Goal: Task Accomplishment & Management: Use online tool/utility

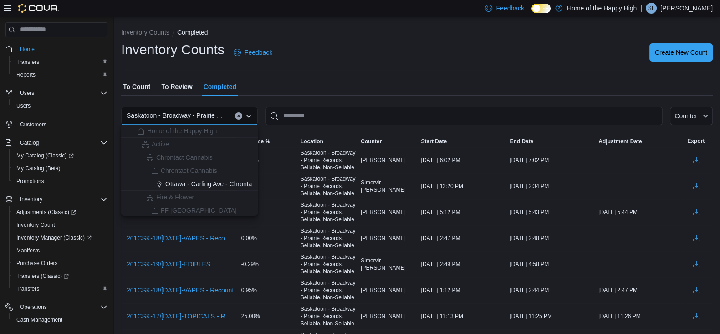
click at [173, 77] on span "To Review" at bounding box center [176, 86] width 31 height 18
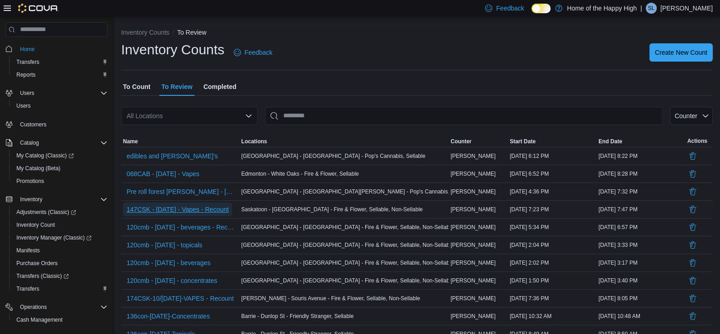
click at [191, 206] on span "147CSK - [DATE] - Vapes - Recount" at bounding box center [178, 209] width 102 height 9
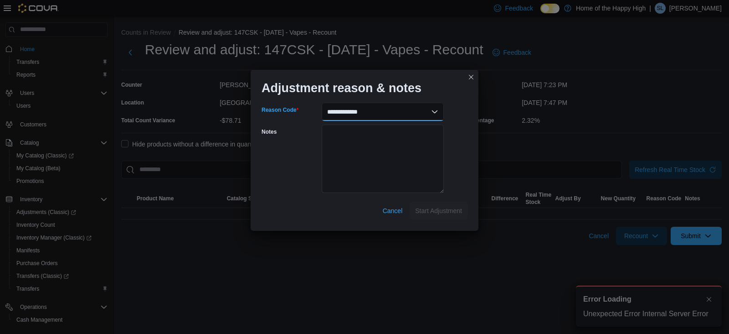
click at [387, 113] on select "**********" at bounding box center [383, 112] width 122 height 18
click at [586, 140] on div "**********" at bounding box center [364, 167] width 729 height 334
click at [469, 79] on button "Closes this modal window" at bounding box center [471, 76] width 11 height 11
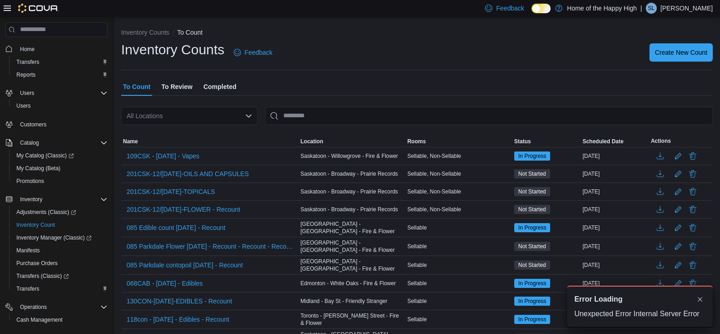
click at [170, 94] on span "To Review" at bounding box center [176, 86] width 31 height 18
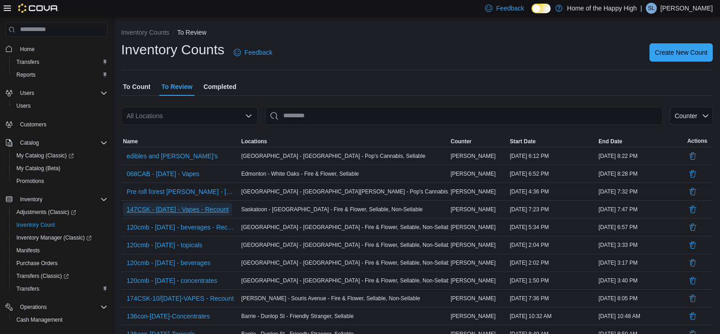
click at [181, 209] on span "147CSK - [DATE] - Vapes - Recount" at bounding box center [178, 209] width 102 height 9
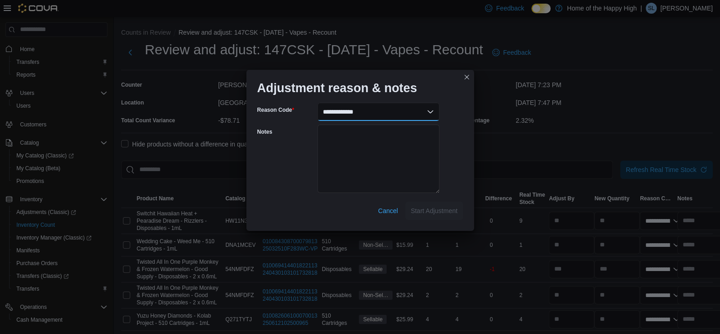
click at [378, 113] on select "**********" at bounding box center [379, 112] width 122 height 18
select select "**********"
click at [318, 103] on select "**********" at bounding box center [379, 112] width 122 height 18
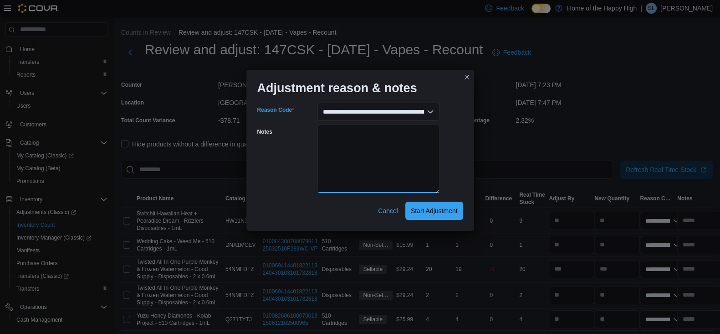
click at [378, 185] on textarea "Notes" at bounding box center [379, 158] width 122 height 68
type textarea "*"
type textarea "**********"
click at [426, 206] on span "Start Adjustment" at bounding box center [434, 210] width 47 height 9
select select "**********"
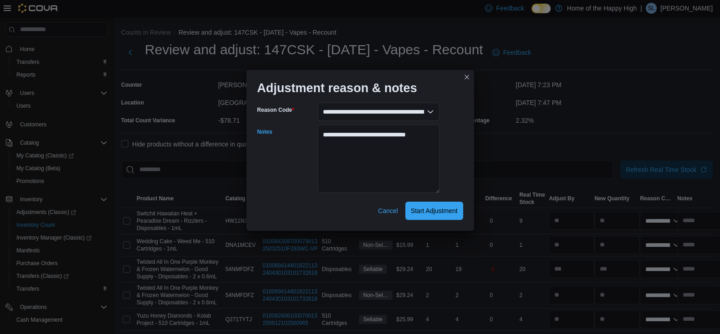
select select "**********"
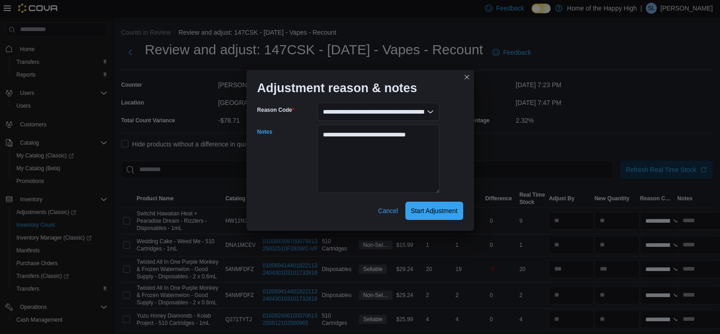
select select "**********"
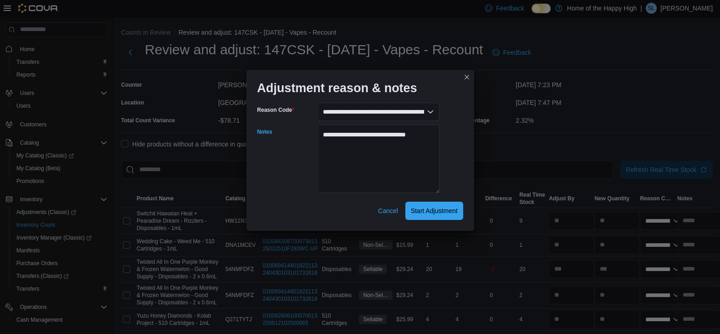
select select "**********"
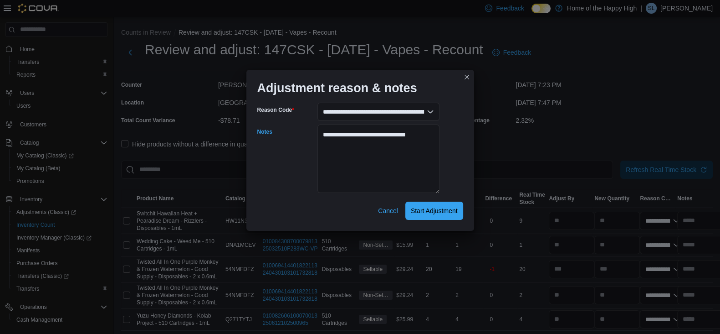
select select "**********"
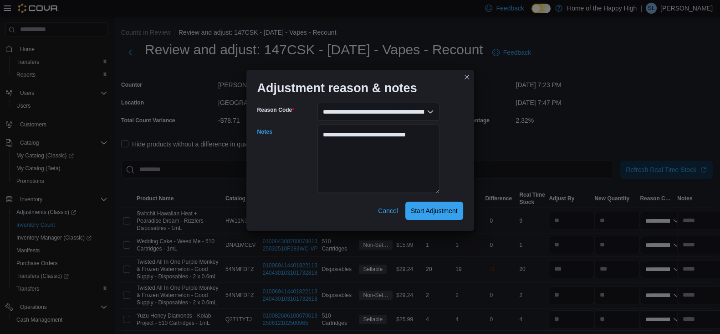
select select "**********"
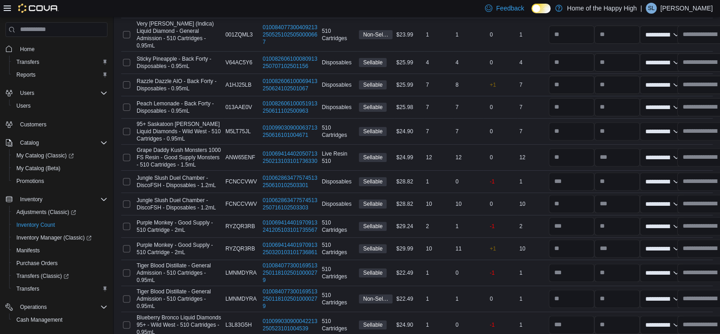
scroll to position [469, 0]
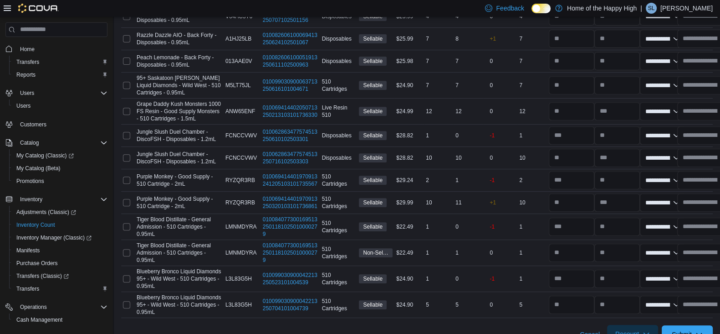
click at [650, 324] on span "Recount" at bounding box center [633, 333] width 40 height 18
click at [628, 291] on span "Recount all with differences" at bounding box center [642, 295] width 78 height 9
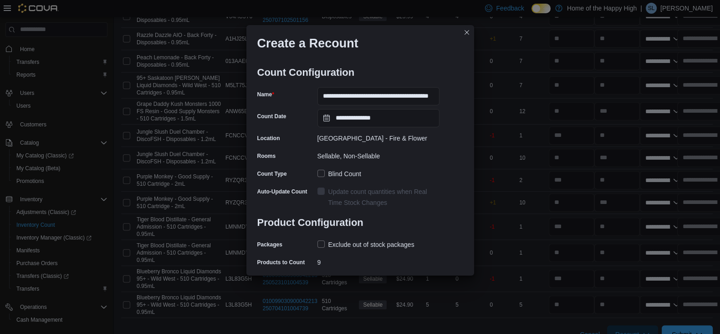
scroll to position [19, 0]
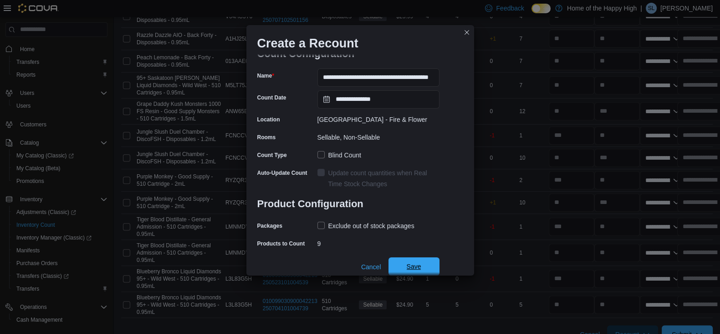
click at [417, 263] on span "Save" at bounding box center [414, 266] width 15 height 9
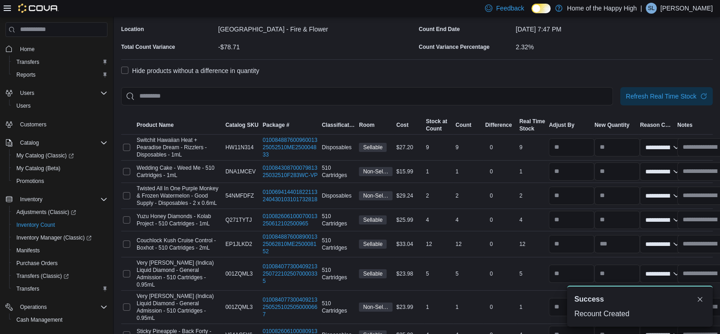
scroll to position [251, 0]
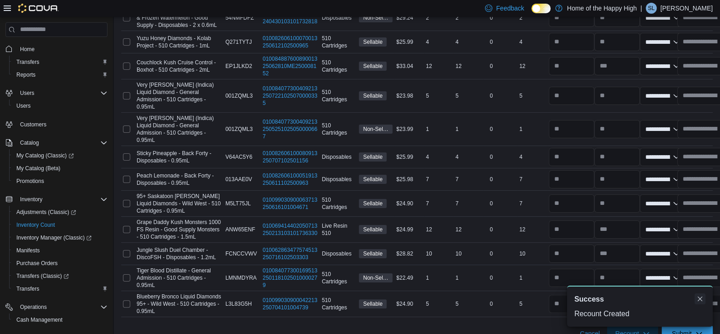
click at [704, 300] on button "Dismiss toast" at bounding box center [700, 298] width 11 height 11
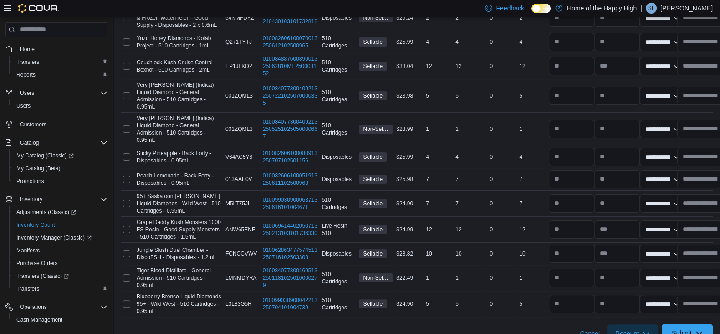
click at [704, 324] on div "Submit" at bounding box center [687, 333] width 51 height 18
click at [701, 324] on span "Submit" at bounding box center [688, 333] width 40 height 18
click at [663, 275] on span "Submit Adjustments" at bounding box center [659, 276] width 57 height 9
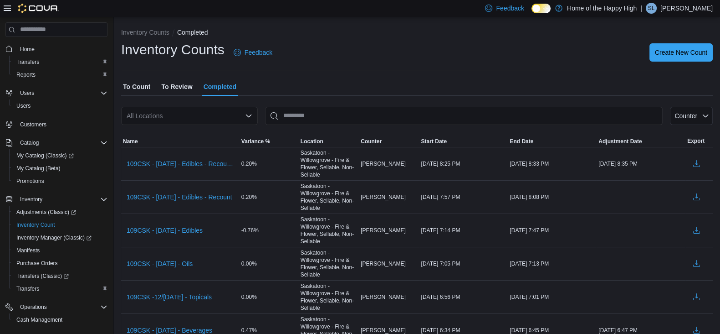
click at [142, 86] on span "To Count" at bounding box center [136, 86] width 27 height 18
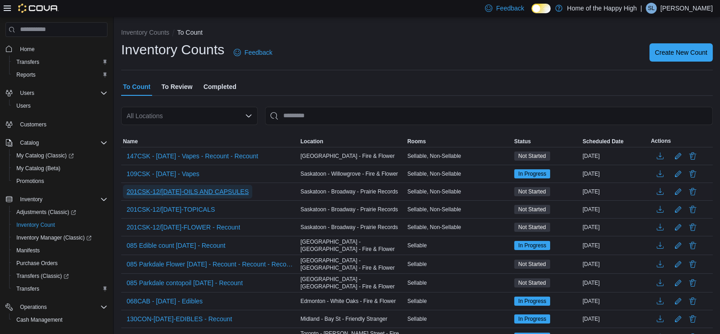
click at [238, 188] on span "201CSK-12/[DATE]-OILS AND CAPSULES" at bounding box center [188, 191] width 122 height 9
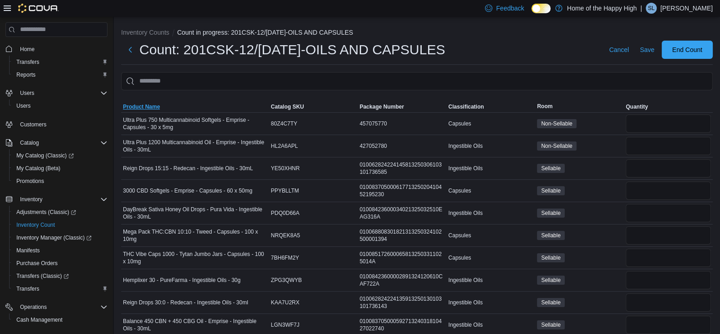
click at [144, 103] on span "Product Name" at bounding box center [141, 106] width 37 height 7
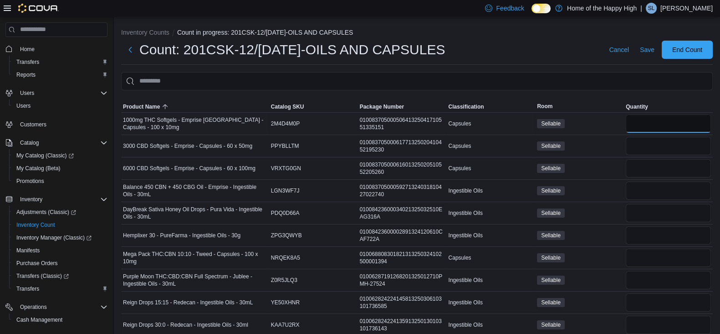
click at [662, 118] on input "number" at bounding box center [668, 123] width 85 height 18
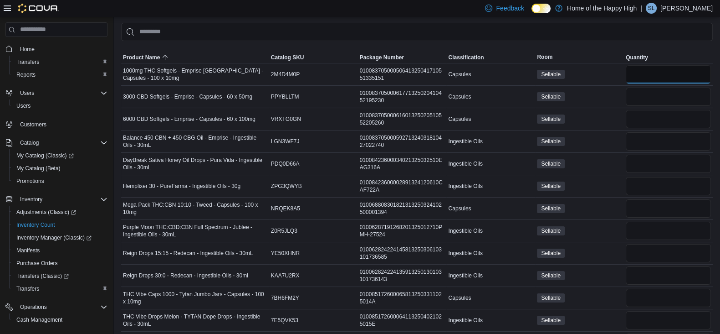
scroll to position [46, 0]
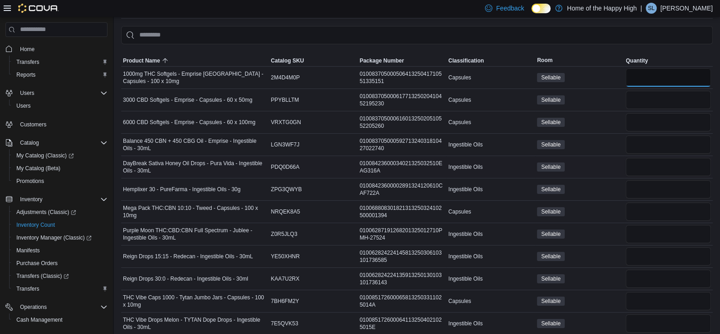
type input "*"
click at [663, 103] on input "number" at bounding box center [668, 100] width 85 height 18
type input "*"
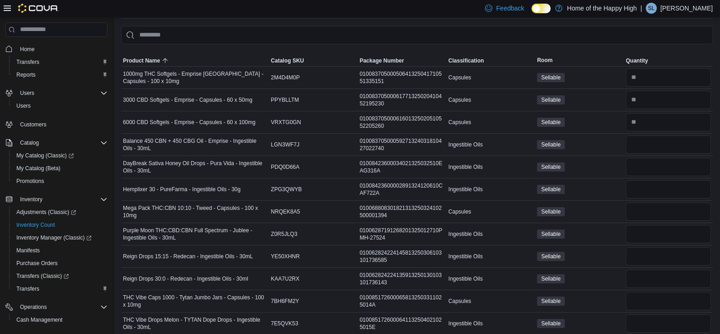
click at [616, 141] on div "Sellable" at bounding box center [579, 144] width 89 height 13
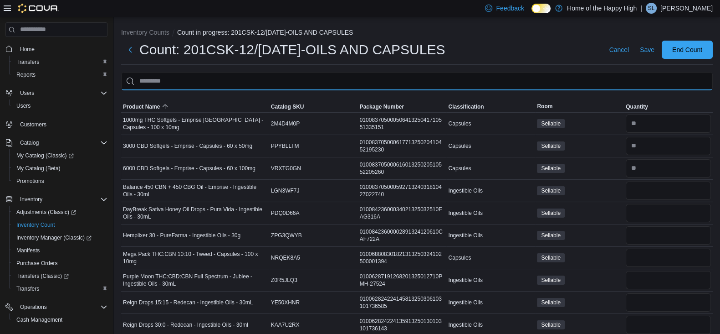
click at [238, 75] on input "This is a search bar. After typing your query, hit enter to filter the results …" at bounding box center [417, 81] width 592 height 18
type input "********"
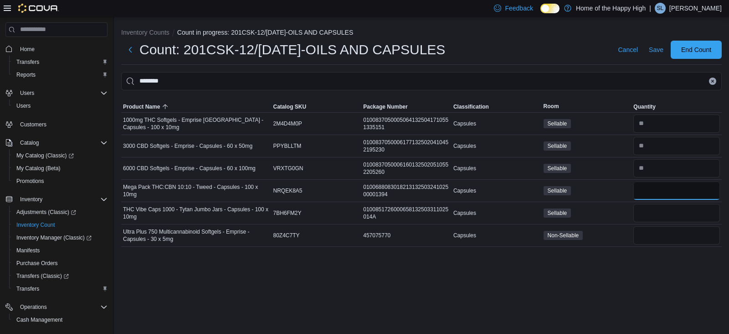
click at [664, 189] on input "number" at bounding box center [676, 190] width 87 height 18
type input "*"
click at [714, 82] on icon "Clear input" at bounding box center [713, 81] width 4 height 4
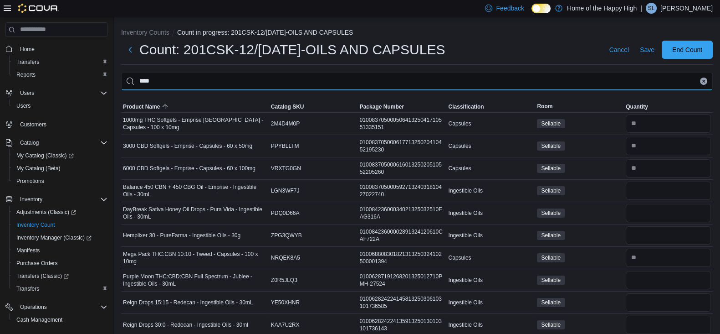
type input "****"
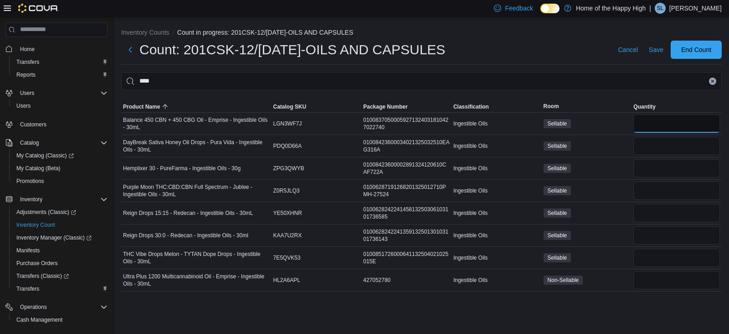
click at [700, 115] on input "number" at bounding box center [676, 123] width 87 height 18
type input "*"
click at [663, 177] on div at bounding box center [677, 168] width 90 height 22
click at [663, 186] on input "number" at bounding box center [676, 190] width 87 height 18
type input "*"
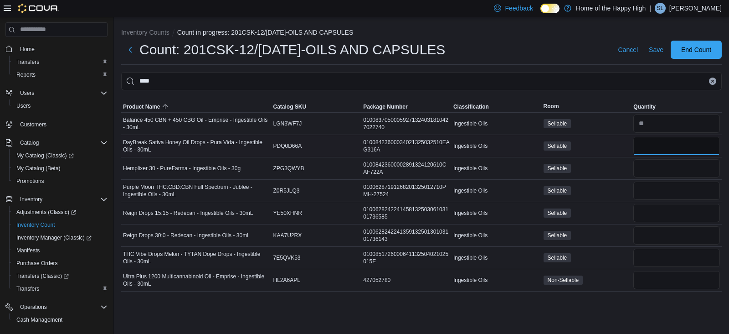
click at [640, 140] on input "number" at bounding box center [676, 146] width 87 height 18
click at [642, 210] on input "number" at bounding box center [676, 213] width 87 height 18
type input "*"
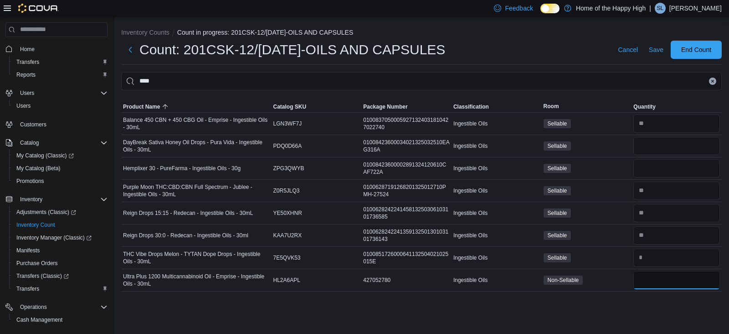
type input "*"
click at [649, 149] on input "number" at bounding box center [676, 146] width 87 height 18
type input "*"
click at [637, 300] on div "Inventory Counts Count in progress: 201CSK-12/[DATE]-OILS AND CAPSULES Count: 2…" at bounding box center [421, 175] width 615 height 317
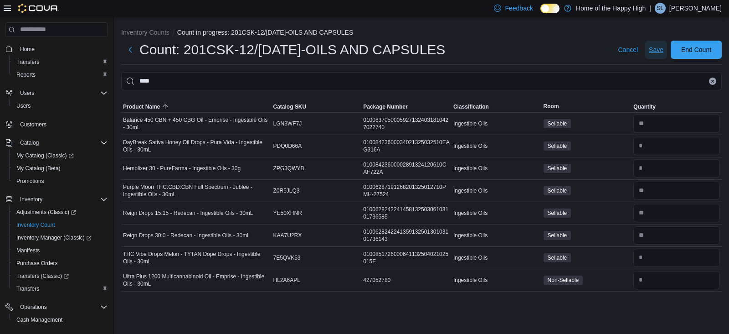
click at [656, 52] on span "Save" at bounding box center [656, 49] width 15 height 9
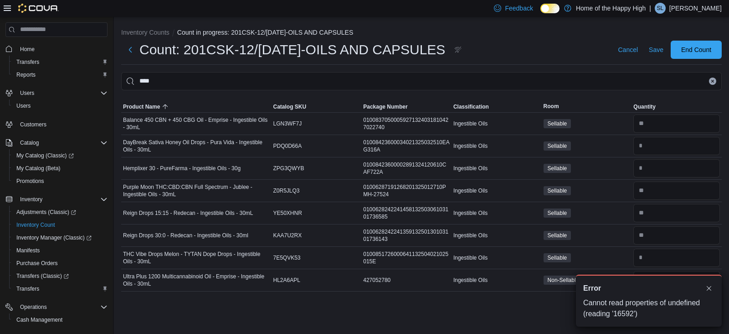
click at [714, 81] on icon "Clear input" at bounding box center [713, 81] width 4 height 4
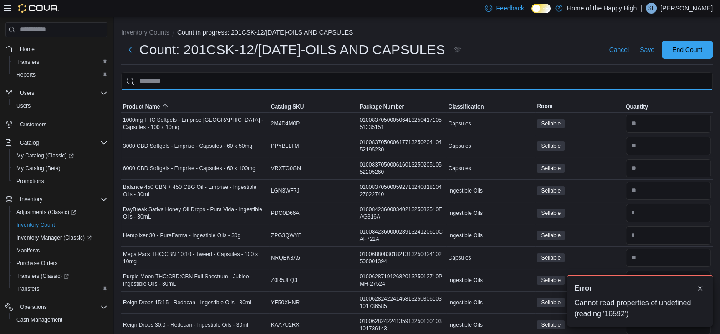
scroll to position [97, 0]
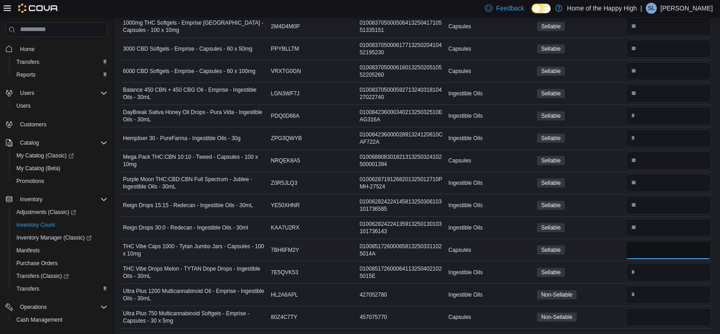
click at [683, 247] on input "number" at bounding box center [668, 250] width 85 height 18
type input "*"
click at [619, 249] on div "Sellable" at bounding box center [579, 249] width 89 height 13
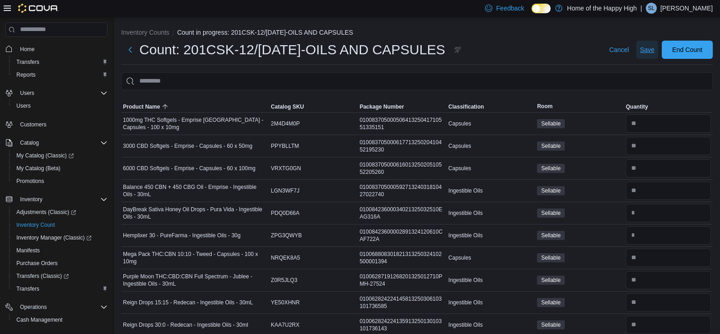
click at [654, 50] on span "Save" at bounding box center [647, 49] width 15 height 9
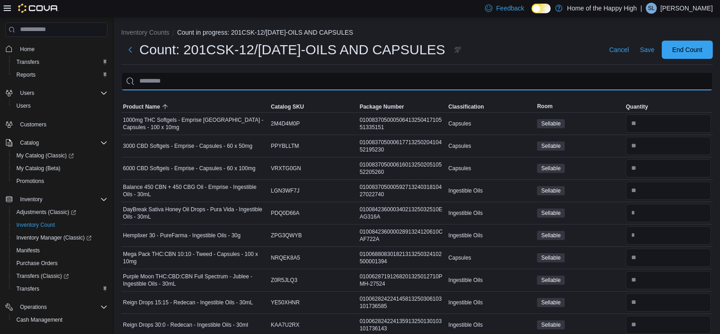
click at [554, 78] on input "This is a search bar. After typing your query, hit enter to filter the results …" at bounding box center [417, 81] width 592 height 18
type input "****"
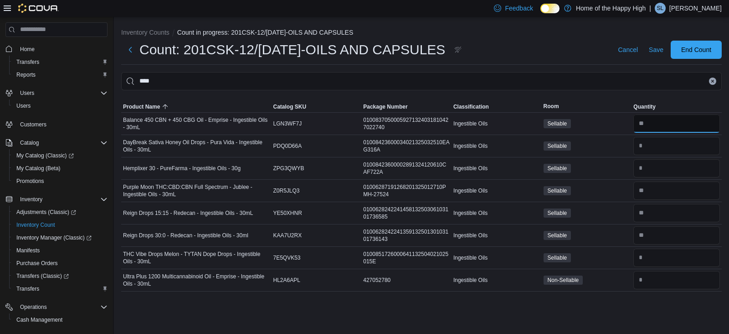
click at [654, 121] on input "number" at bounding box center [676, 123] width 87 height 18
type input "*"
click at [507, 310] on div "Inventory Counts Count in progress: 201CSK-12/[DATE]-OILS AND CAPSULES Count: 2…" at bounding box center [421, 175] width 615 height 317
click at [661, 193] on input "number" at bounding box center [676, 190] width 87 height 18
type input "*"
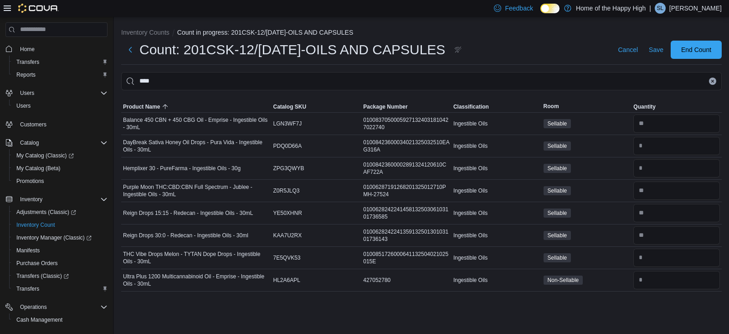
click at [622, 300] on div "Inventory Counts Count in progress: 201CSK-12/[DATE]-OILS AND CAPSULES Count: 2…" at bounding box center [421, 175] width 615 height 317
click at [695, 167] on input "number" at bounding box center [676, 168] width 87 height 18
type input "*"
click at [632, 302] on div "Inventory Counts Count in progress: 201CSK-12/[DATE]-OILS AND CAPSULES Count: 2…" at bounding box center [421, 175] width 615 height 317
click at [714, 80] on icon "Clear input" at bounding box center [713, 81] width 4 height 4
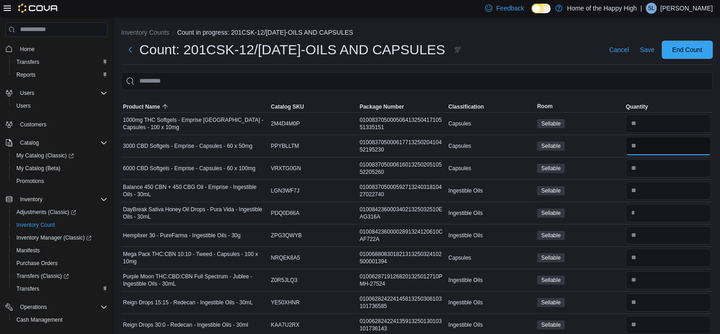
click at [679, 153] on input "number" at bounding box center [668, 146] width 85 height 18
type input "*"
click at [606, 179] on td "Sellable" at bounding box center [579, 190] width 89 height 22
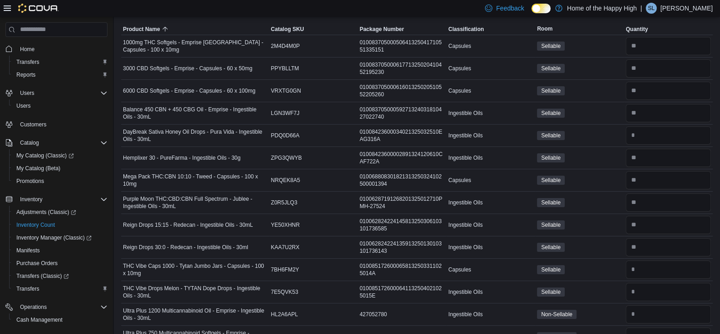
scroll to position [95, 0]
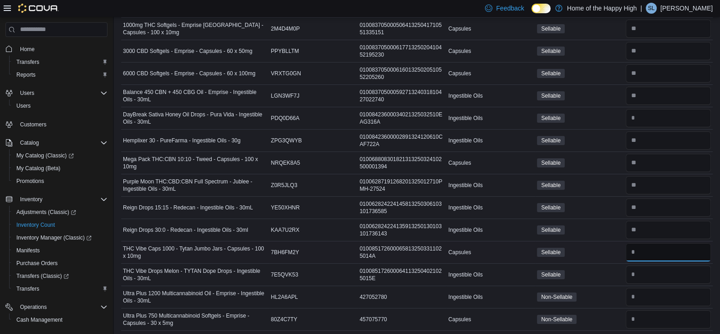
click at [665, 256] on input "number" at bounding box center [668, 252] width 85 height 18
type input "*"
click at [603, 249] on div "Sellable" at bounding box center [579, 252] width 89 height 13
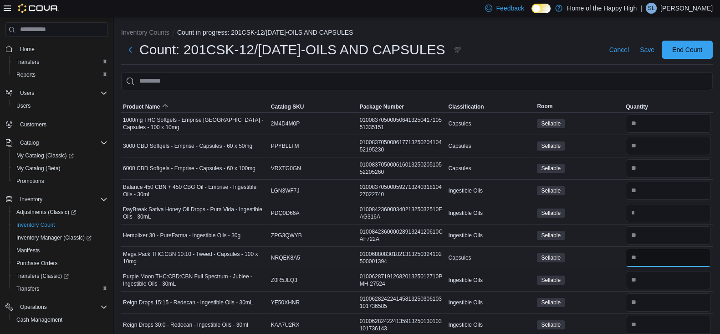
click at [658, 255] on input "number" at bounding box center [668, 257] width 85 height 18
type input "*"
click at [602, 254] on div "Sellable" at bounding box center [579, 257] width 89 height 13
click at [663, 207] on input "number" at bounding box center [668, 213] width 85 height 18
type input "*"
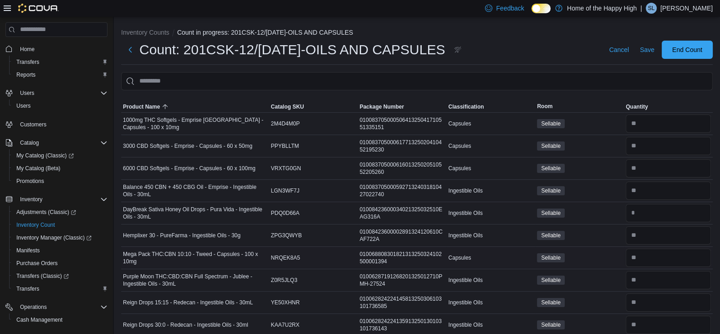
click at [604, 260] on div "Sellable" at bounding box center [579, 257] width 89 height 13
click at [680, 240] on input "number" at bounding box center [668, 235] width 85 height 18
type input "*"
click at [617, 275] on div "Sellable" at bounding box center [579, 279] width 89 height 13
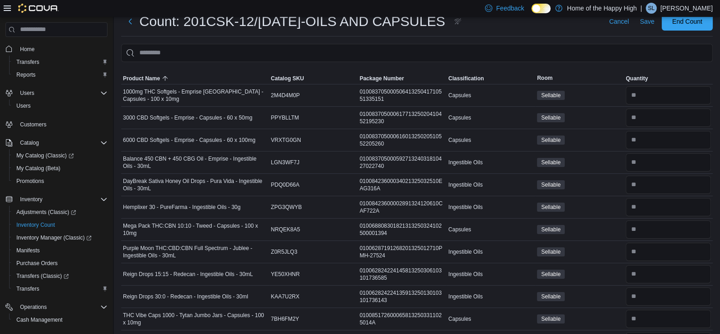
scroll to position [32, 0]
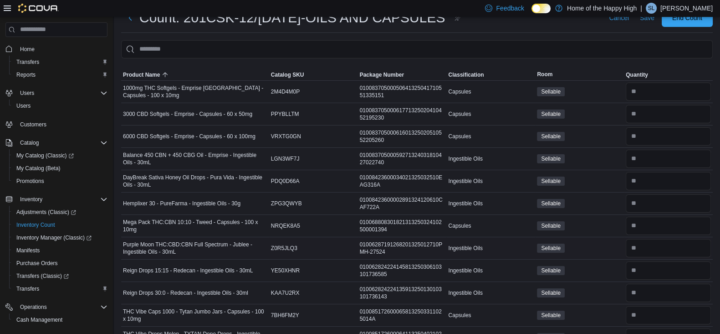
click at [684, 256] on div at bounding box center [668, 248] width 89 height 22
click at [679, 244] on input "number" at bounding box center [668, 248] width 85 height 18
type input "*"
click at [599, 268] on div "Sellable" at bounding box center [579, 270] width 89 height 13
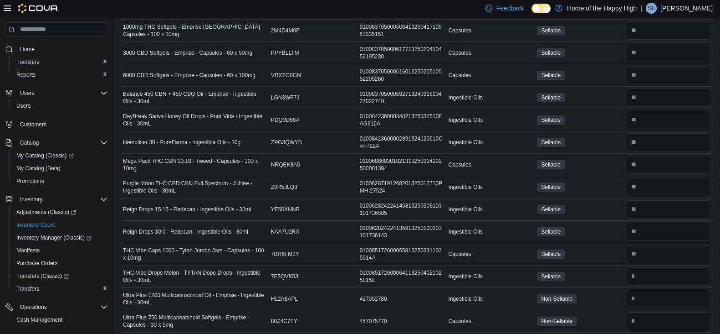
scroll to position [97, 0]
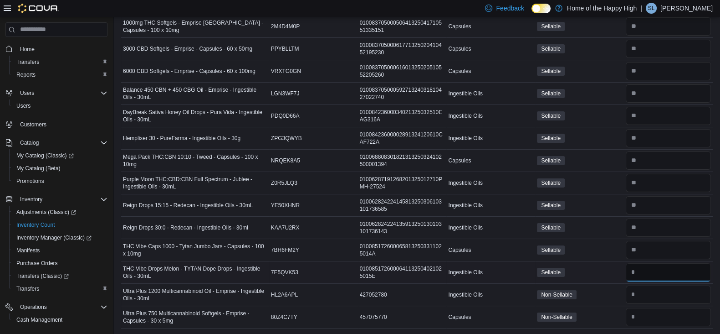
click at [661, 269] on input "number" at bounding box center [668, 272] width 85 height 18
type input "*"
click at [666, 297] on input "number" at bounding box center [668, 294] width 85 height 18
type input "*"
click at [665, 317] on input "number" at bounding box center [668, 317] width 85 height 18
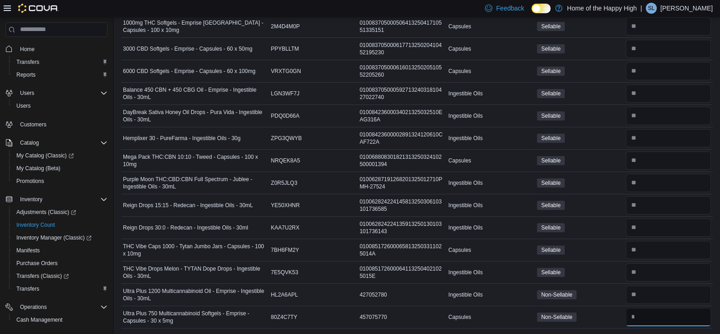
type input "*"
click at [620, 294] on div "Non-Sellable" at bounding box center [579, 294] width 89 height 13
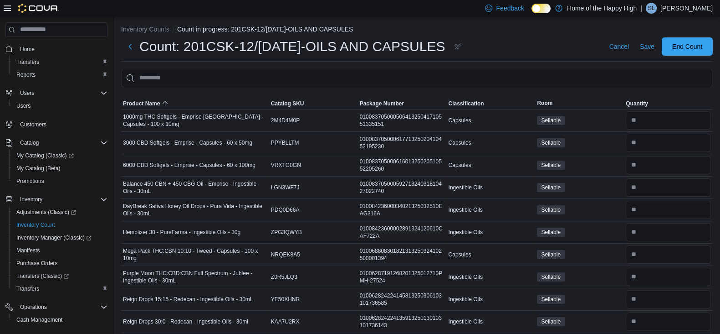
scroll to position [0, 0]
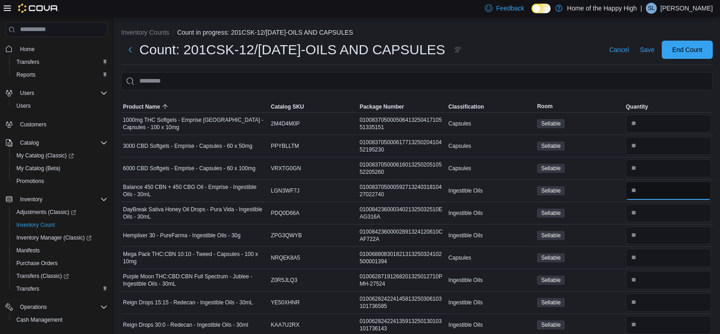
click at [676, 190] on input "number" at bounding box center [668, 190] width 85 height 18
type input "*"
click at [613, 218] on td "Sellable" at bounding box center [579, 212] width 89 height 22
click at [655, 54] on span "Save" at bounding box center [647, 50] width 15 height 18
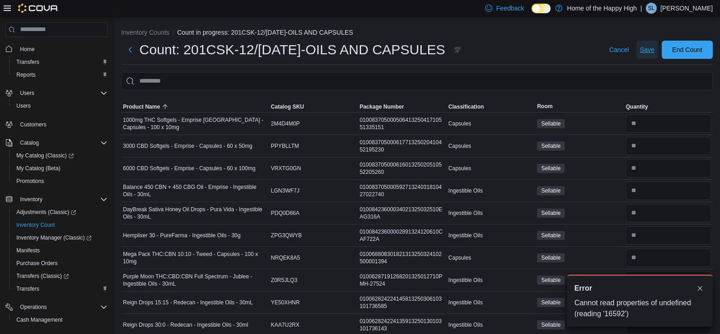
click at [655, 54] on span "Save" at bounding box center [647, 50] width 15 height 18
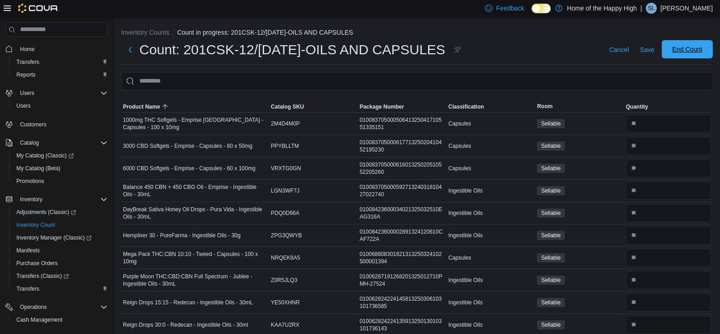
click at [700, 45] on span "End Count" at bounding box center [688, 49] width 30 height 9
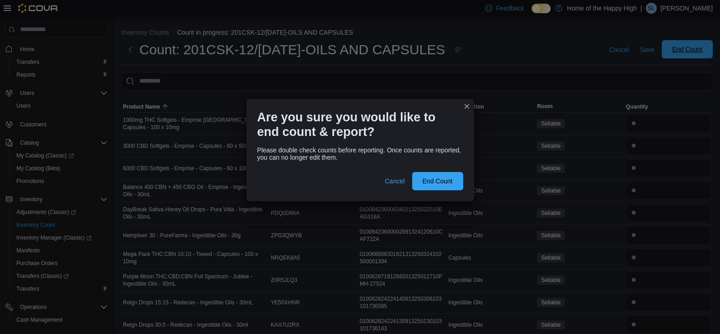
click at [700, 45] on div "Are you sure you would like to end count & report? Please double check counts b…" at bounding box center [360, 167] width 720 height 334
click at [447, 175] on span "End Count" at bounding box center [438, 180] width 40 height 18
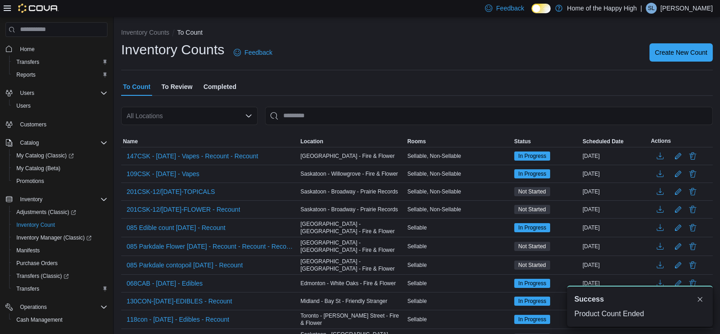
click at [185, 85] on span "To Review" at bounding box center [176, 86] width 31 height 18
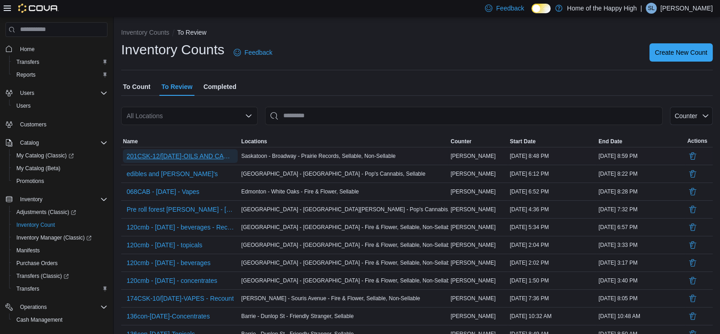
click at [201, 154] on span "201CSK-12/[DATE]-OILS AND CAPSULES" at bounding box center [181, 155] width 108 height 9
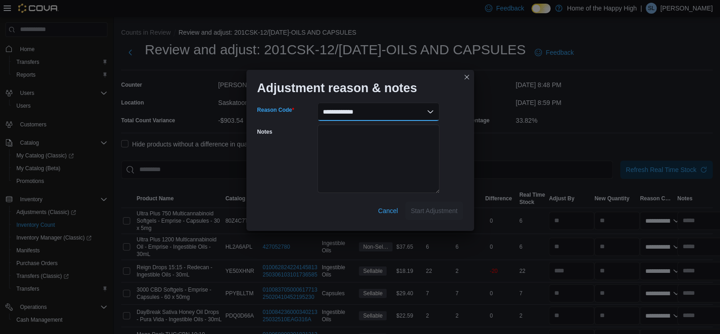
click at [387, 117] on select "**********" at bounding box center [379, 112] width 122 height 18
select select "**********"
click at [318, 103] on select "**********" at bounding box center [379, 112] width 122 height 18
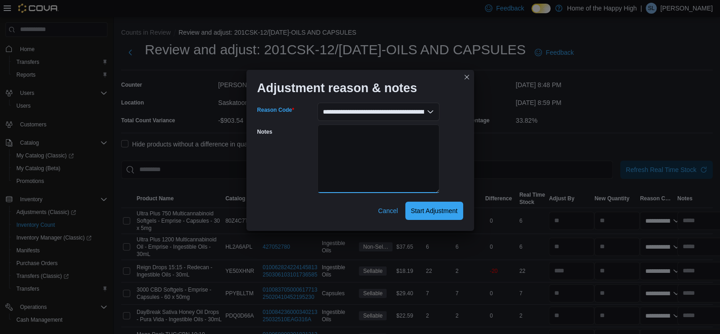
click at [381, 172] on textarea "Notes" at bounding box center [379, 158] width 122 height 68
type textarea "**********"
click at [435, 212] on span "Start Adjustment" at bounding box center [434, 210] width 47 height 9
select select "**********"
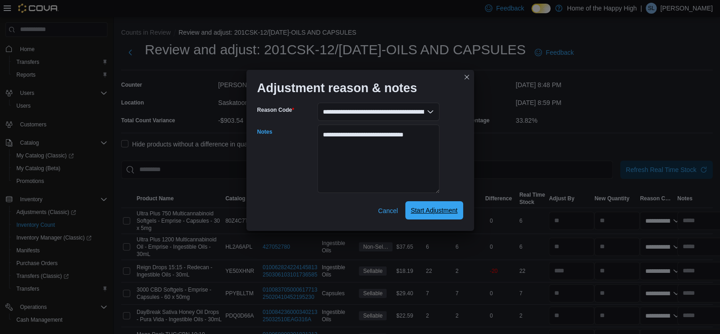
select select "**********"
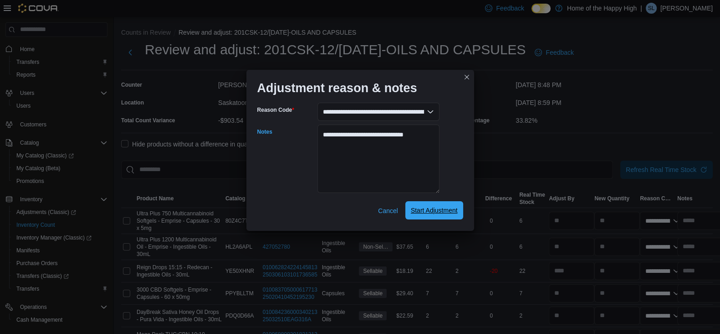
select select "**********"
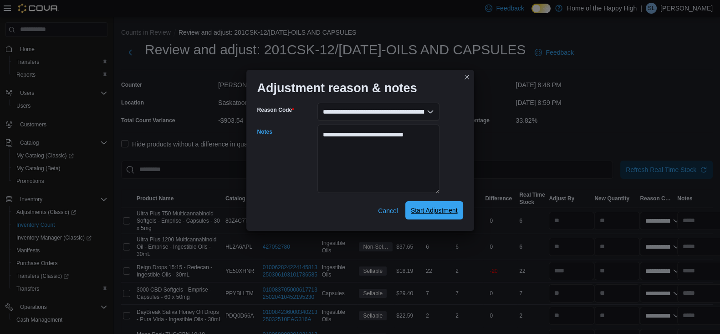
select select "**********"
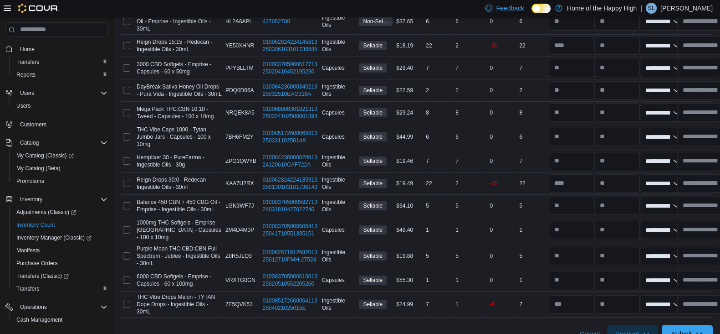
scroll to position [236, 0]
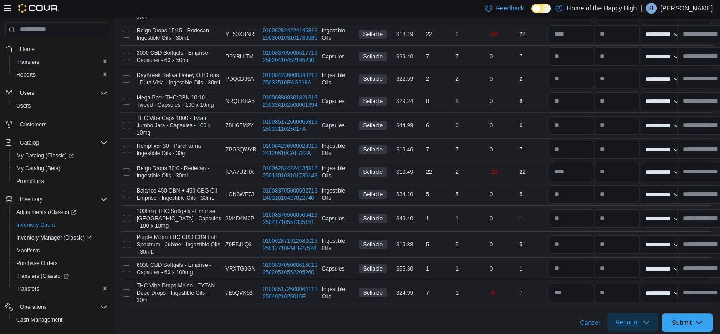
click at [639, 317] on span "Recount" at bounding box center [628, 321] width 24 height 9
click at [637, 301] on span "Recount all with differences" at bounding box center [642, 295] width 78 height 18
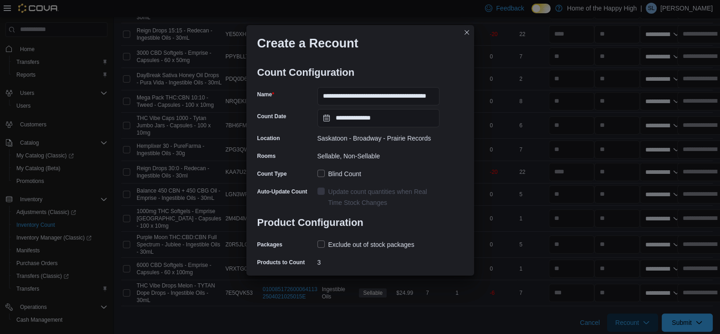
scroll to position [19, 0]
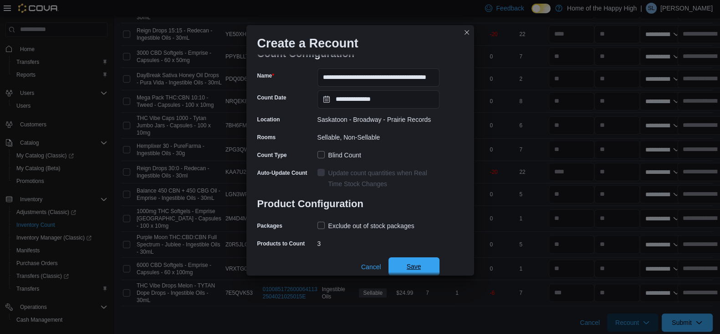
click at [428, 262] on span "Save" at bounding box center [414, 266] width 40 height 18
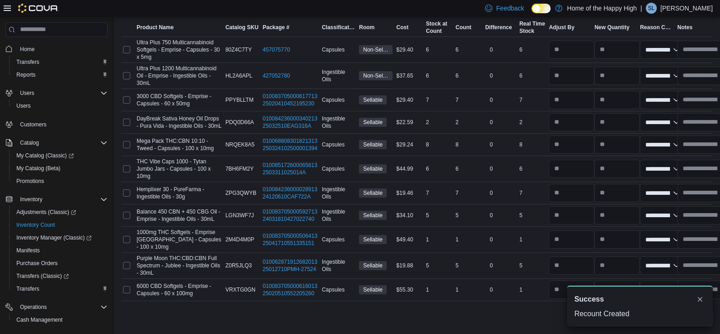
scroll to position [166, 0]
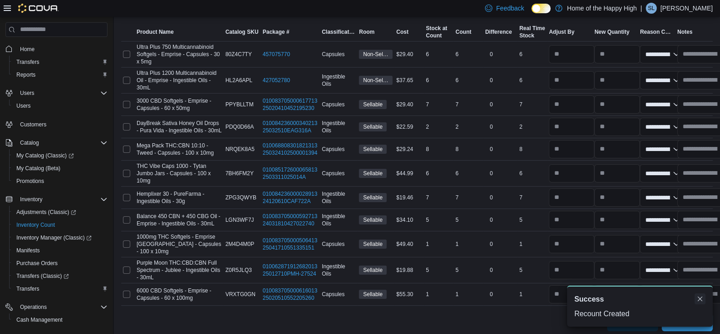
click at [700, 299] on button "Dismiss toast" at bounding box center [700, 298] width 11 height 11
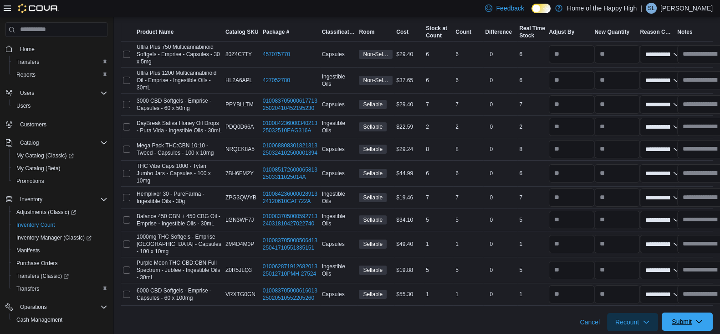
click at [702, 318] on span "Submit" at bounding box center [688, 321] width 40 height 18
click at [664, 274] on span "Submit Adjustments" at bounding box center [659, 276] width 57 height 9
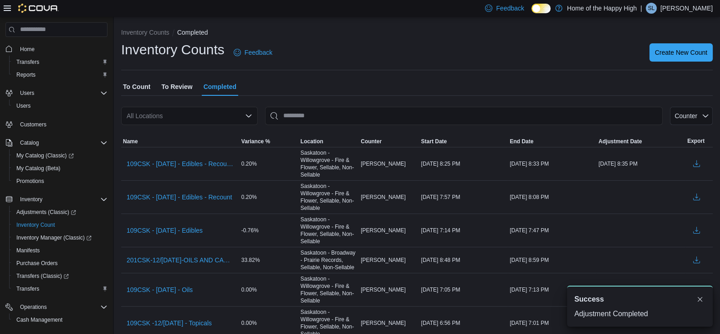
click at [146, 89] on span "To Count" at bounding box center [136, 86] width 27 height 18
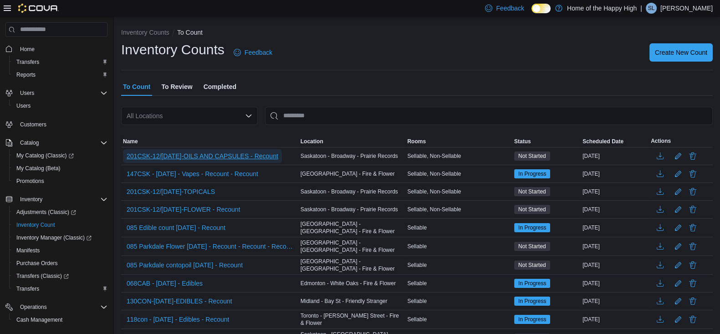
click at [197, 154] on span "201CSK-12/[DATE]-OILS AND CAPSULES - Recount" at bounding box center [203, 155] width 152 height 9
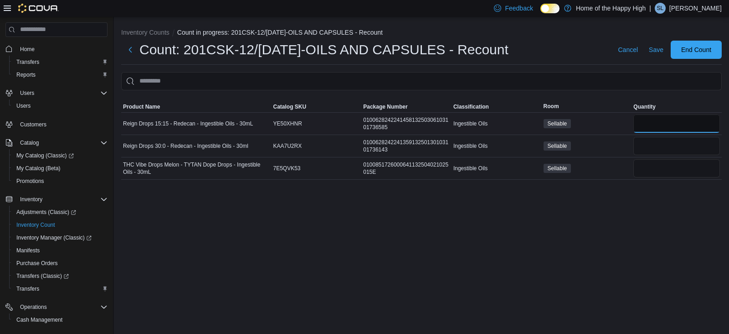
click at [641, 122] on input "number" at bounding box center [676, 123] width 87 height 18
type input "**"
click at [661, 168] on input "number" at bounding box center [676, 168] width 87 height 18
type input "**"
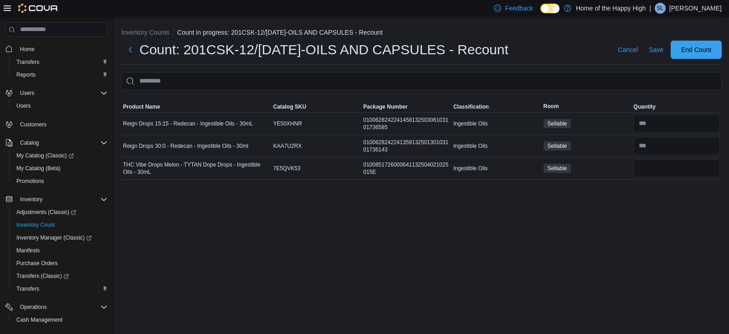
click at [658, 195] on div "Inventory Counts Count in progress: 201CSK-12/[DATE]-OILS AND CAPSULES - Recoun…" at bounding box center [421, 175] width 615 height 317
click at [654, 48] on span "Save" at bounding box center [656, 49] width 15 height 9
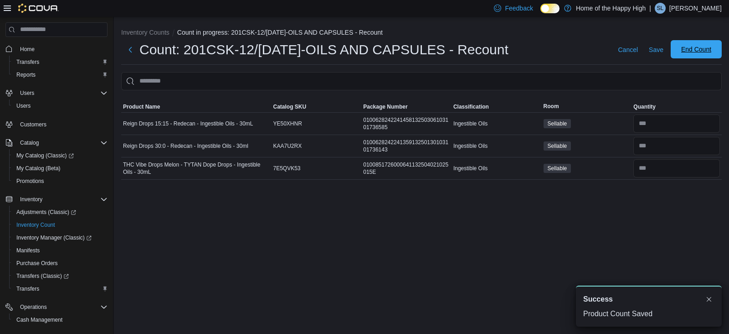
click at [677, 55] on span "End Count" at bounding box center [696, 49] width 40 height 18
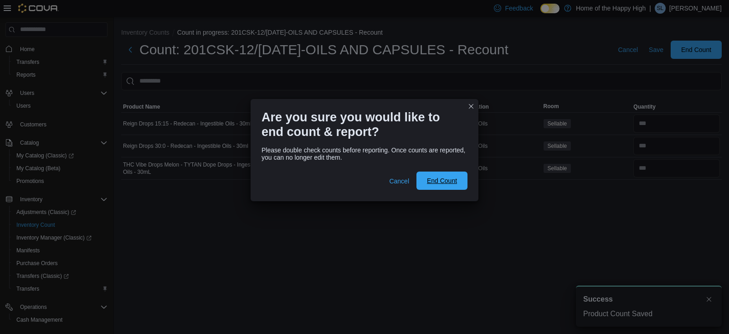
click at [455, 185] on span "End Count" at bounding box center [442, 180] width 30 height 9
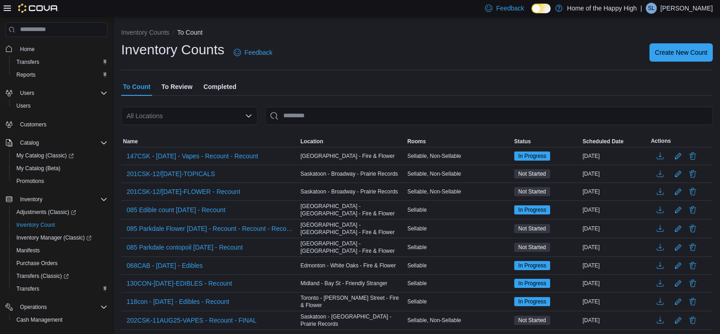
click at [182, 85] on span "To Review" at bounding box center [176, 86] width 31 height 18
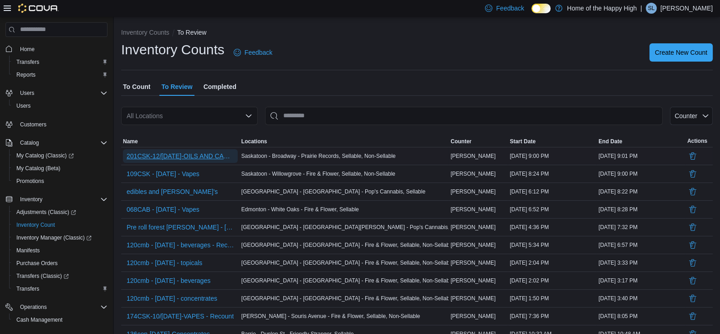
click at [194, 154] on span "201CSK-12/[DATE]-OILS AND CAPSULES - Recount" at bounding box center [181, 155] width 108 height 9
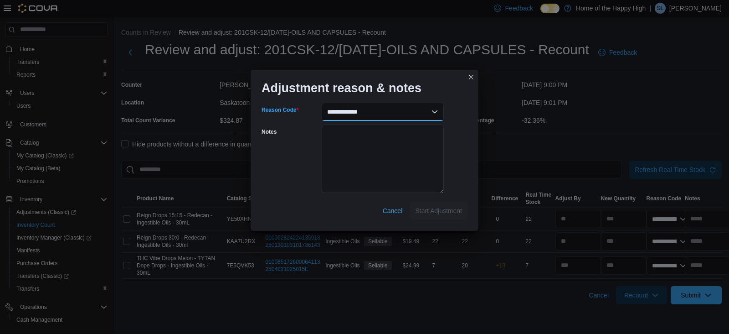
click at [422, 105] on select "**********" at bounding box center [383, 112] width 122 height 18
select select "**********"
click at [322, 103] on select "**********" at bounding box center [383, 112] width 122 height 18
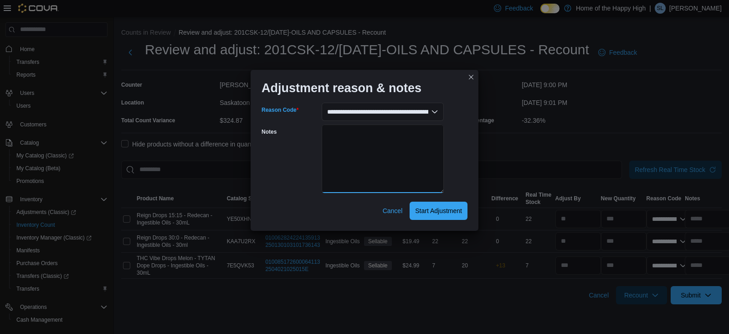
click at [387, 174] on textarea "Notes" at bounding box center [383, 158] width 122 height 68
type textarea "**********"
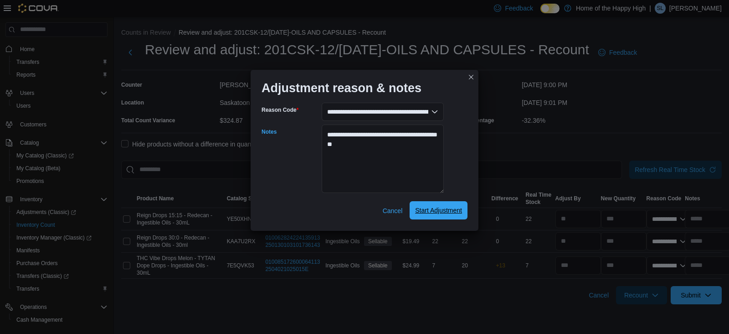
click at [435, 213] on span "Start Adjustment" at bounding box center [438, 210] width 47 height 9
select select "**********"
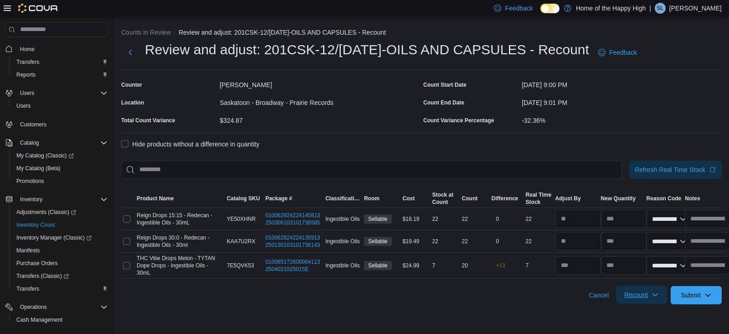
click at [644, 297] on span "Recount" at bounding box center [636, 294] width 24 height 9
click at [629, 275] on span "Recount all with differences" at bounding box center [642, 272] width 78 height 9
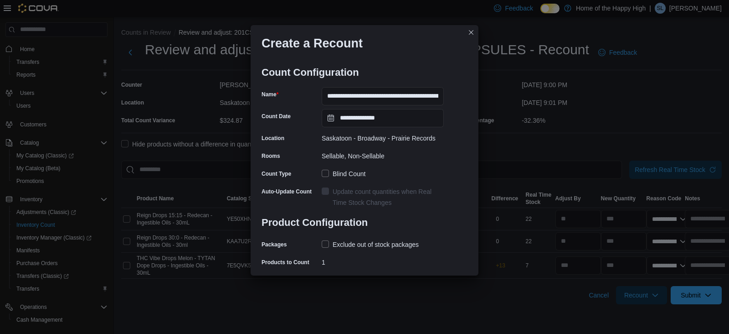
scroll to position [19, 0]
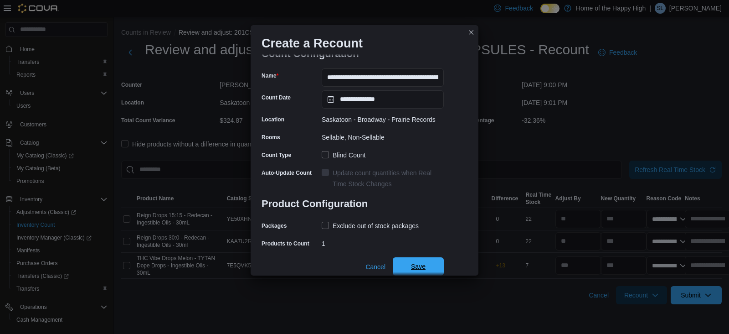
click at [424, 258] on span "Save" at bounding box center [418, 266] width 40 height 18
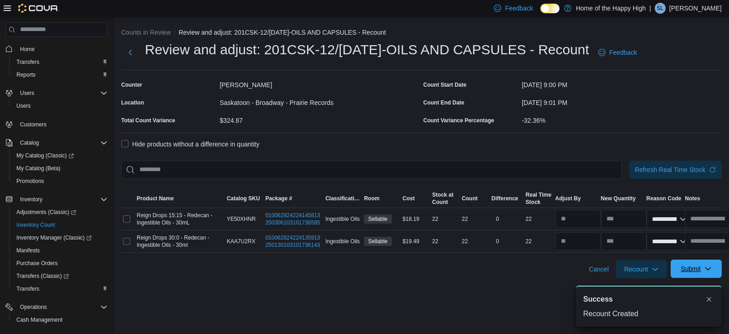
click at [709, 271] on icon "button" at bounding box center [707, 268] width 7 height 7
click at [677, 289] on span "Submit Adjustments" at bounding box center [668, 290] width 57 height 9
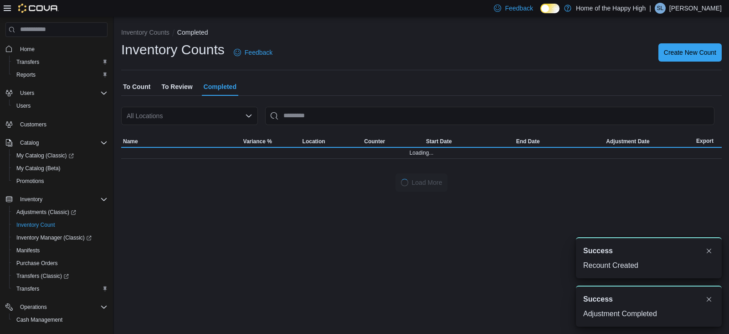
click at [143, 80] on span "To Count" at bounding box center [136, 86] width 27 height 18
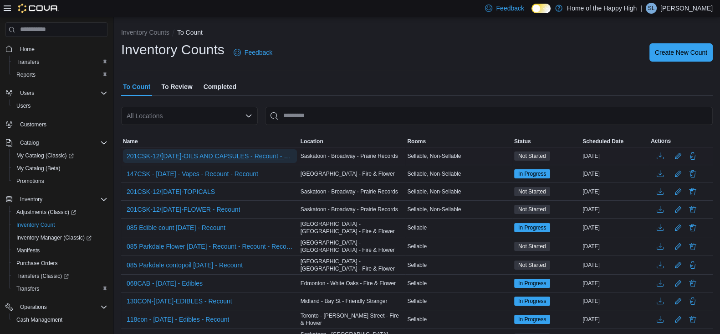
click at [190, 154] on span "201CSK-12/[DATE]-OILS AND CAPSULES - Recount - Recount" at bounding box center [210, 155] width 167 height 9
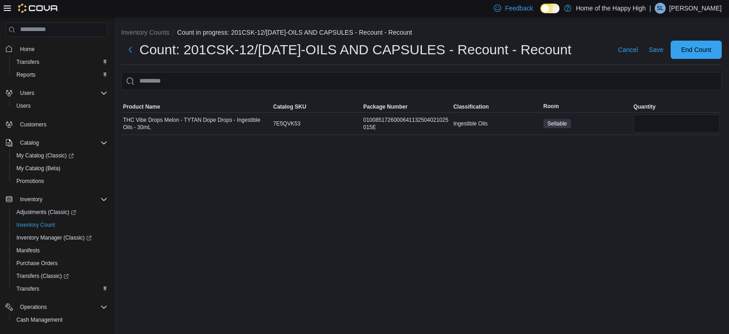
click at [648, 134] on div "Inventory Counts Count in progress: 201CSK-12/[DATE]-OILS AND CAPSULES - Recoun…" at bounding box center [421, 79] width 615 height 125
click at [648, 128] on input "number" at bounding box center [676, 123] width 87 height 18
type input "*"
click at [645, 178] on div "Inventory Counts Count in progress: 201CSK-12/[DATE]-OILS AND CAPSULES - Recoun…" at bounding box center [421, 175] width 615 height 317
click at [658, 46] on span "Save" at bounding box center [656, 49] width 15 height 9
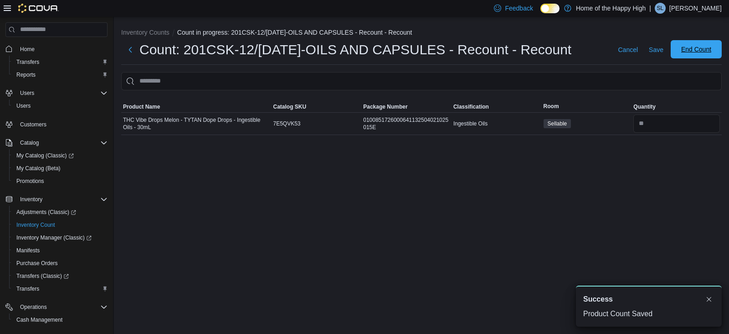
click at [689, 46] on span "End Count" at bounding box center [696, 49] width 30 height 9
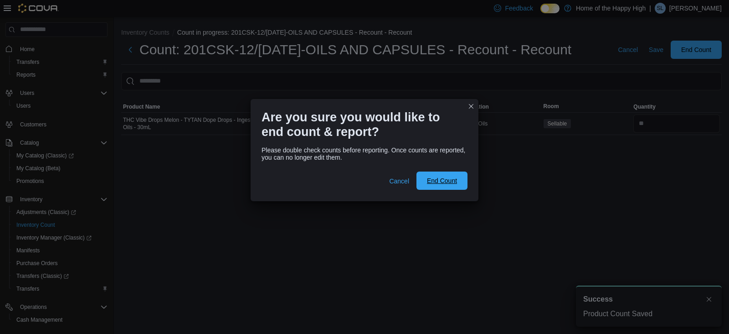
click at [442, 174] on span "End Count" at bounding box center [442, 180] width 40 height 18
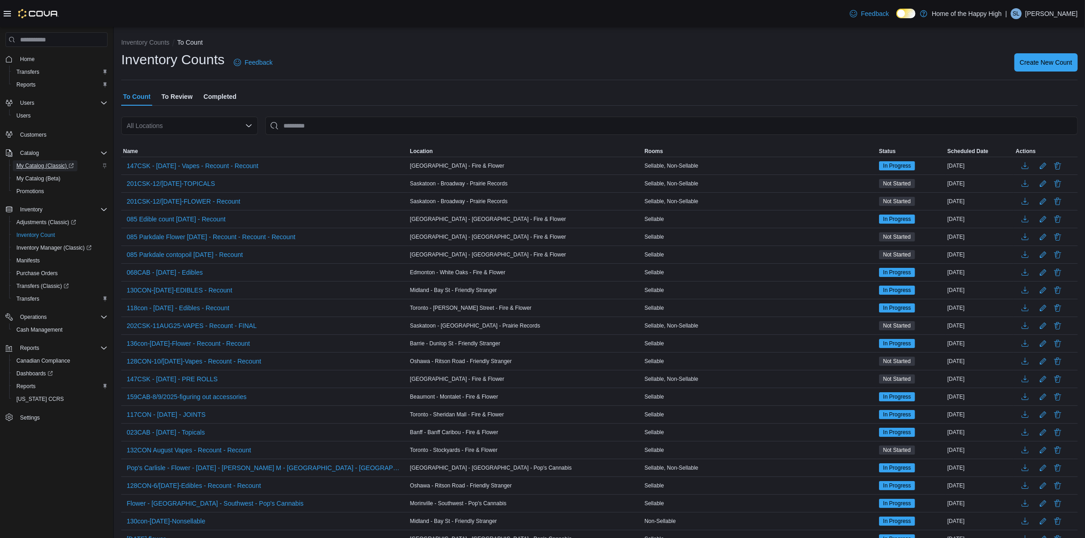
click at [45, 162] on span "My Catalog (Classic)" at bounding box center [44, 165] width 57 height 7
